Goal: Information Seeking & Learning: Check status

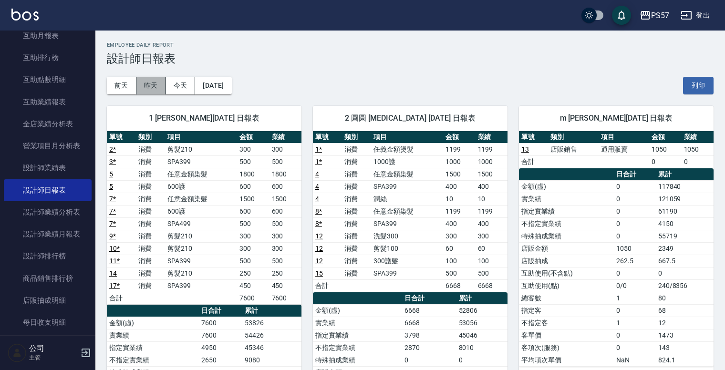
click at [155, 90] on button "昨天" at bounding box center [151, 86] width 30 height 18
click at [185, 88] on button "今天" at bounding box center [181, 86] width 30 height 18
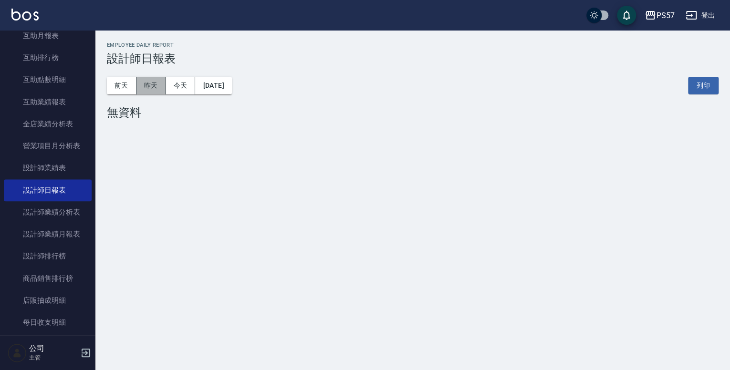
click at [151, 86] on button "昨天" at bounding box center [151, 86] width 30 height 18
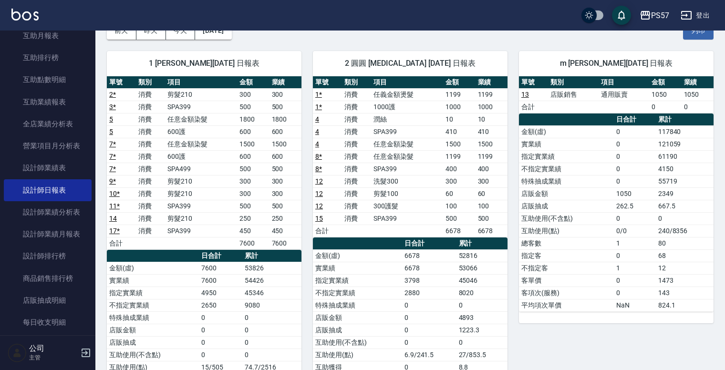
scroll to position [114, 0]
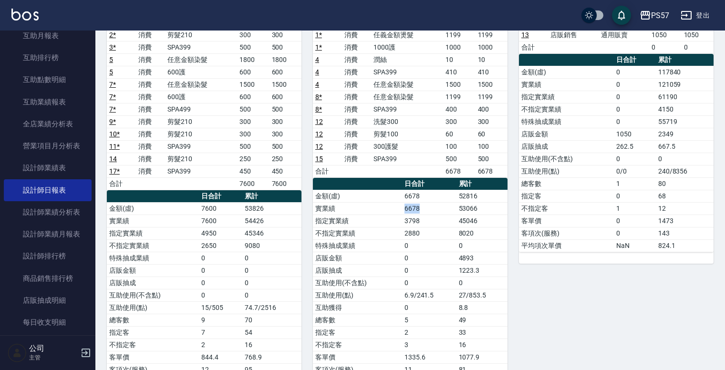
drag, startPoint x: 404, startPoint y: 205, endPoint x: 423, endPoint y: 210, distance: 19.9
click at [423, 210] on td "6678" at bounding box center [429, 208] width 54 height 12
click at [432, 207] on td "6678" at bounding box center [429, 208] width 54 height 12
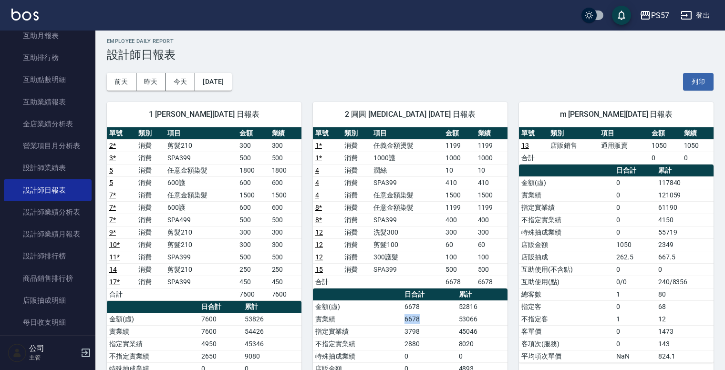
scroll to position [0, 0]
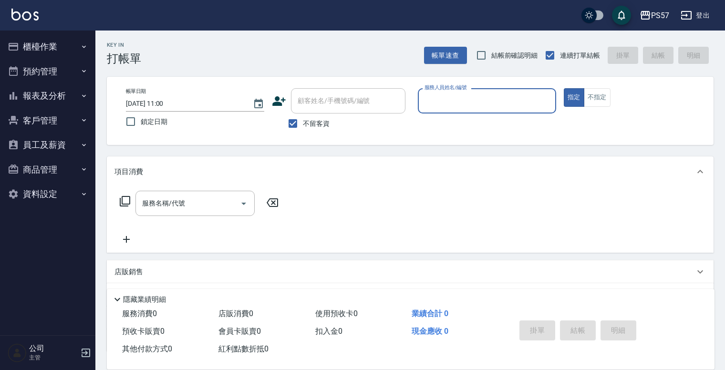
click at [65, 83] on button "報表及分析" at bounding box center [48, 95] width 88 height 25
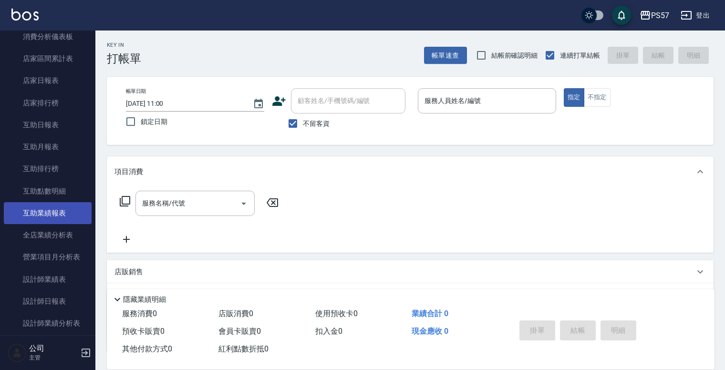
scroll to position [153, 0]
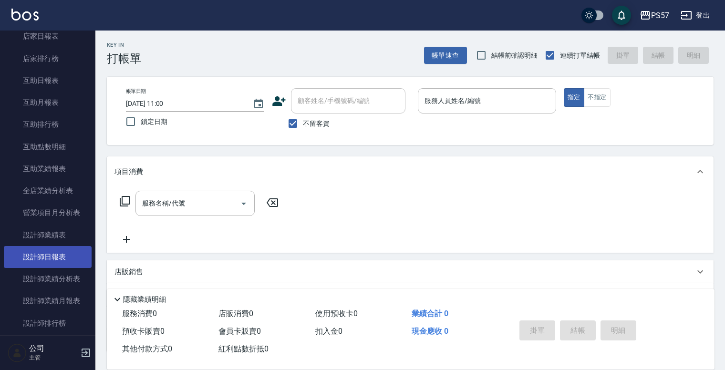
click at [42, 255] on link "設計師日報表" at bounding box center [48, 257] width 88 height 22
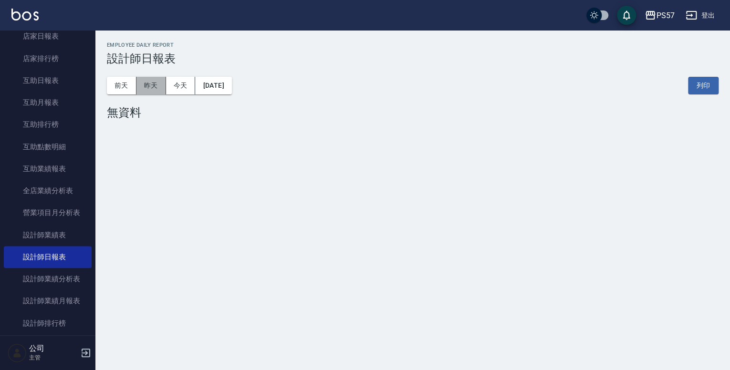
click at [156, 92] on button "昨天" at bounding box center [151, 86] width 30 height 18
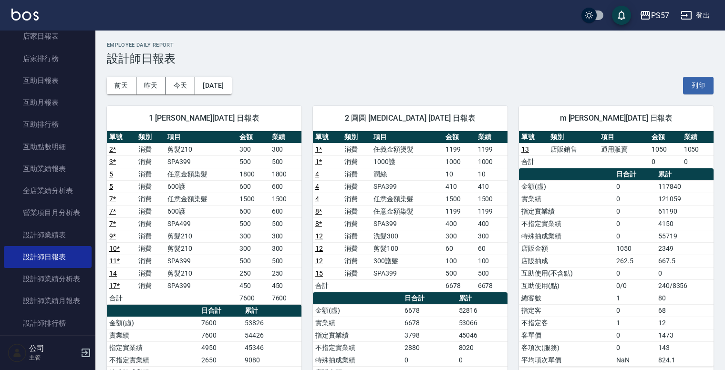
scroll to position [76, 0]
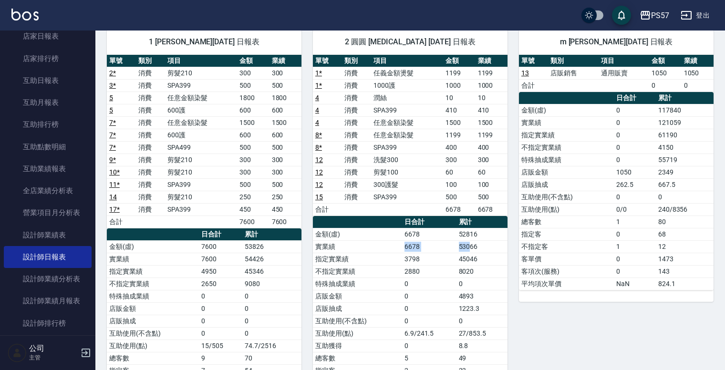
drag, startPoint x: 400, startPoint y: 241, endPoint x: 471, endPoint y: 247, distance: 70.8
click at [471, 247] on tr "實業績 6678 53066" at bounding box center [410, 246] width 195 height 12
click at [486, 246] on td "53066" at bounding box center [481, 246] width 51 height 12
